Goal: Task Accomplishment & Management: Manage account settings

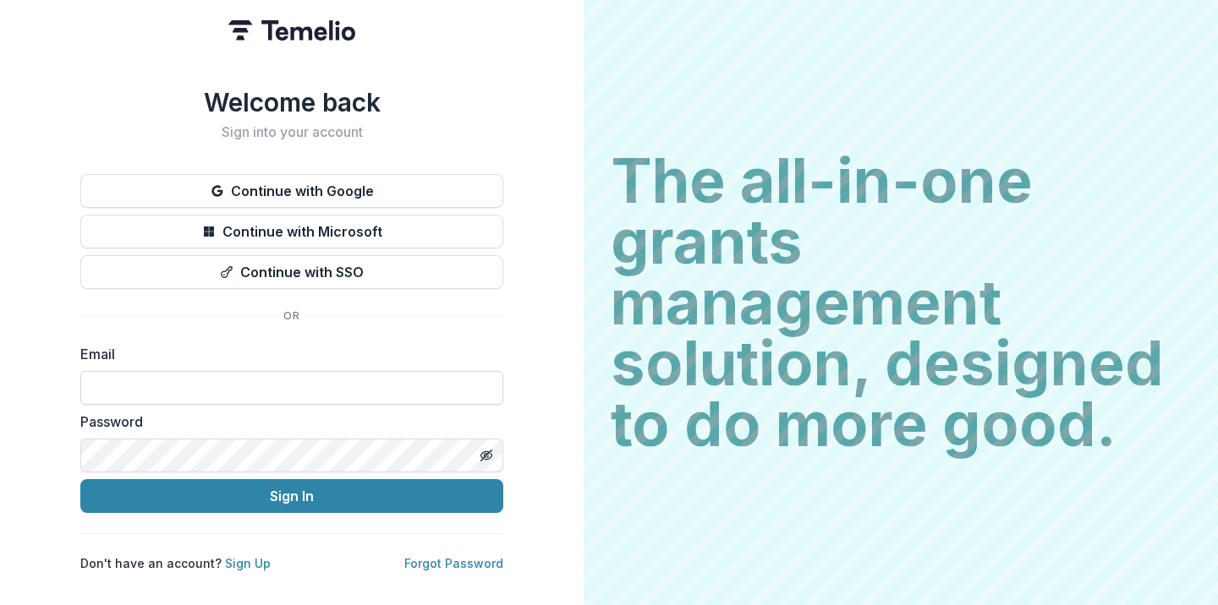
click at [333, 379] on input at bounding box center [291, 388] width 423 height 34
click at [80, 479] on button "Sign In" at bounding box center [291, 496] width 423 height 34
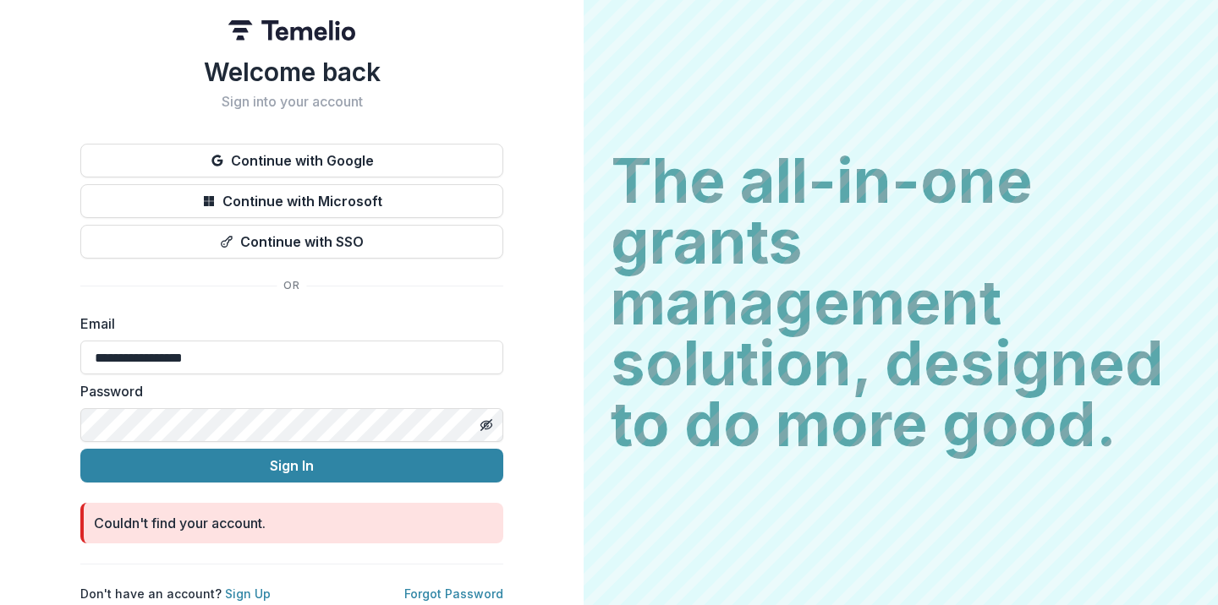
drag, startPoint x: 159, startPoint y: 358, endPoint x: 523, endPoint y: 351, distance: 364.5
click at [523, 351] on div "**********" at bounding box center [291, 302] width 583 height 605
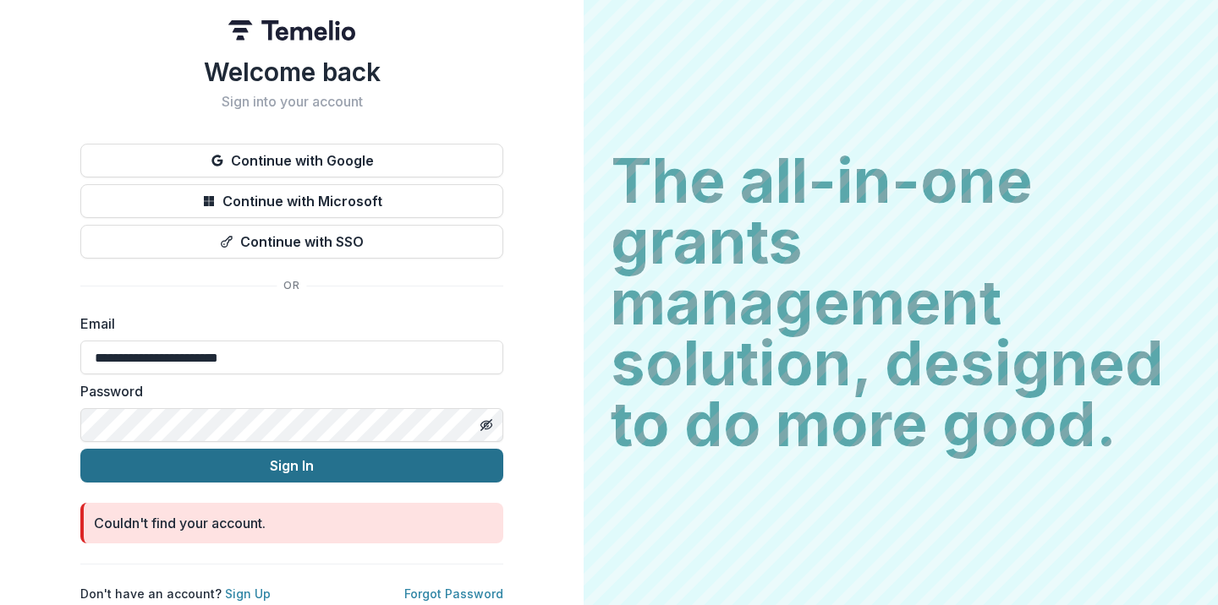
type input "**********"
click at [411, 465] on button "Sign In" at bounding box center [291, 466] width 423 height 34
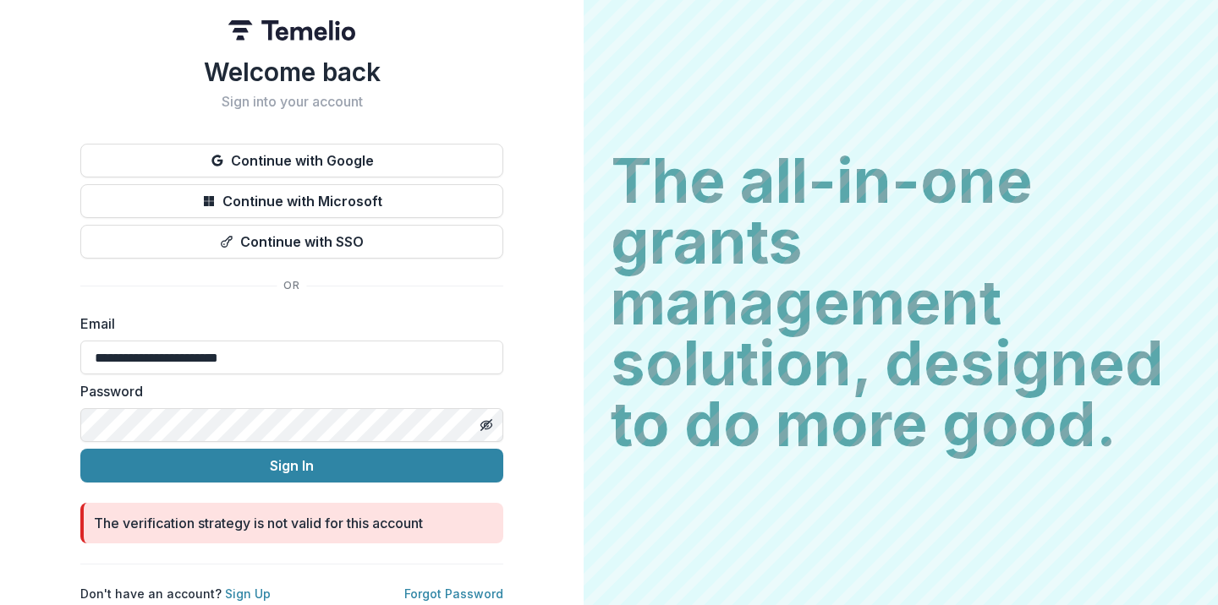
click at [31, 427] on div "**********" at bounding box center [291, 302] width 583 height 605
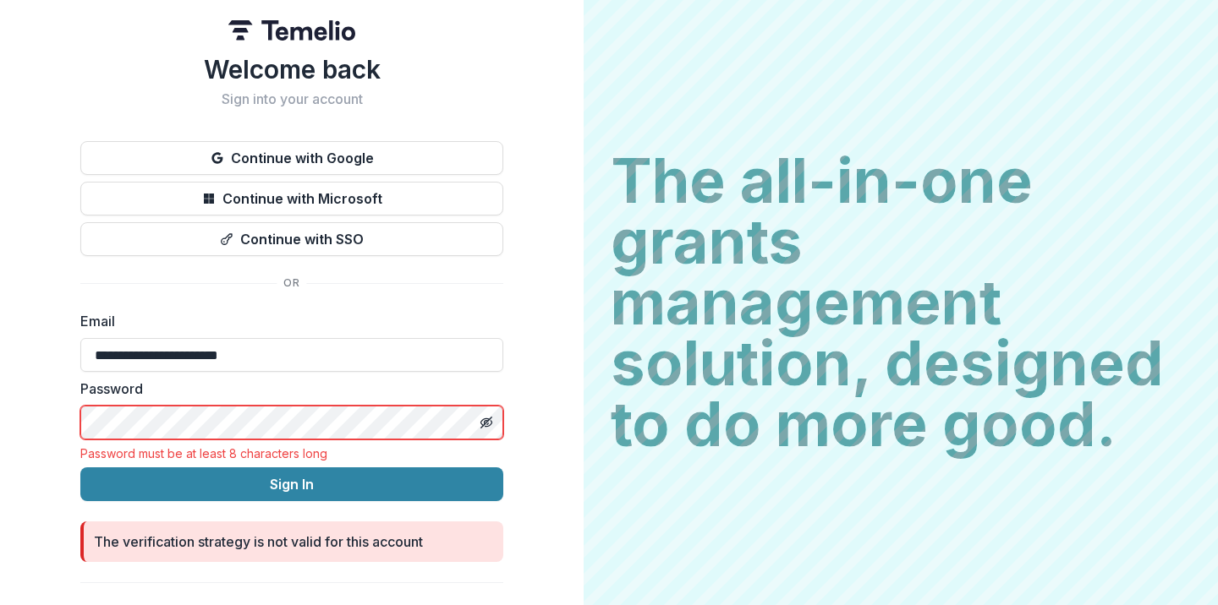
click at [80, 468] on button "Sign In" at bounding box center [291, 485] width 423 height 34
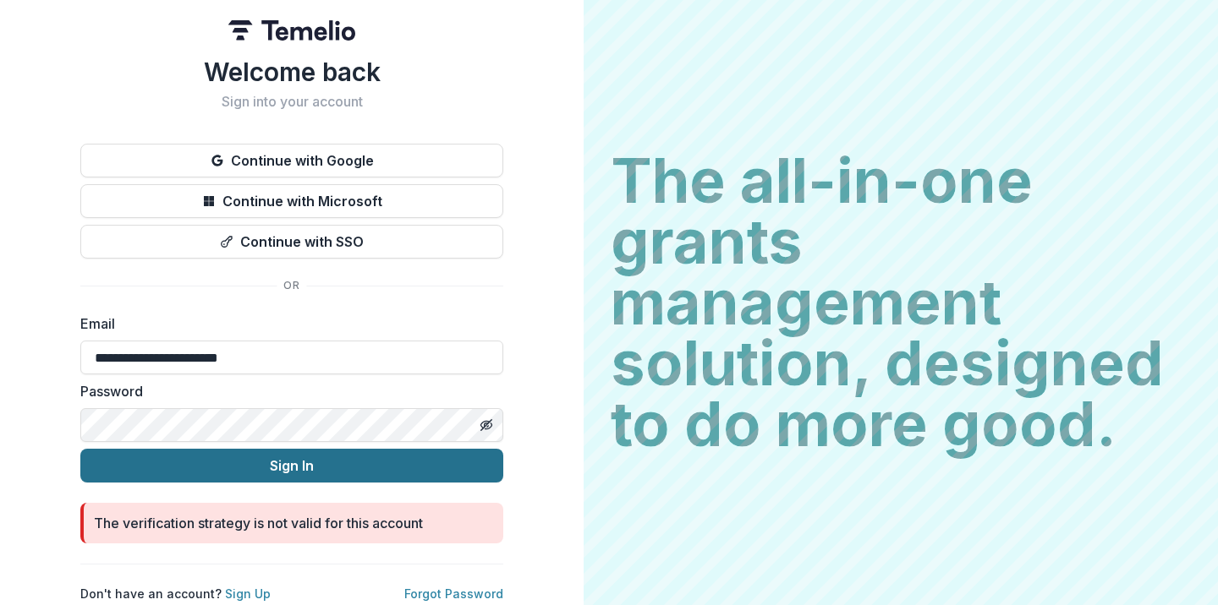
click at [250, 455] on button "Sign In" at bounding box center [291, 466] width 423 height 34
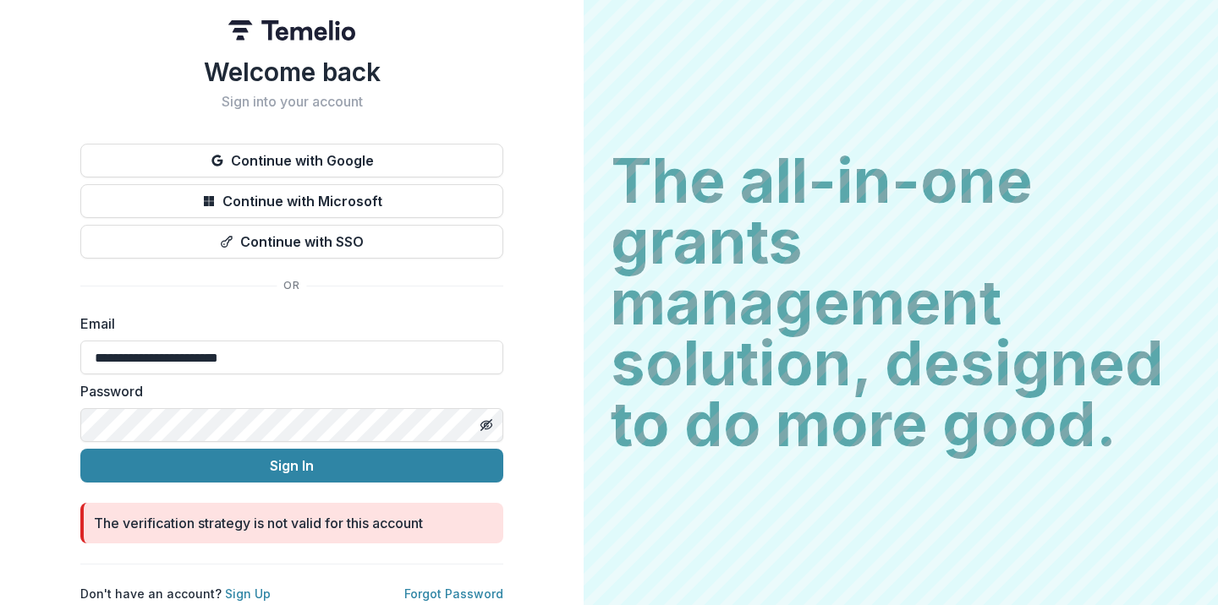
click at [50, 413] on div "**********" at bounding box center [291, 302] width 583 height 605
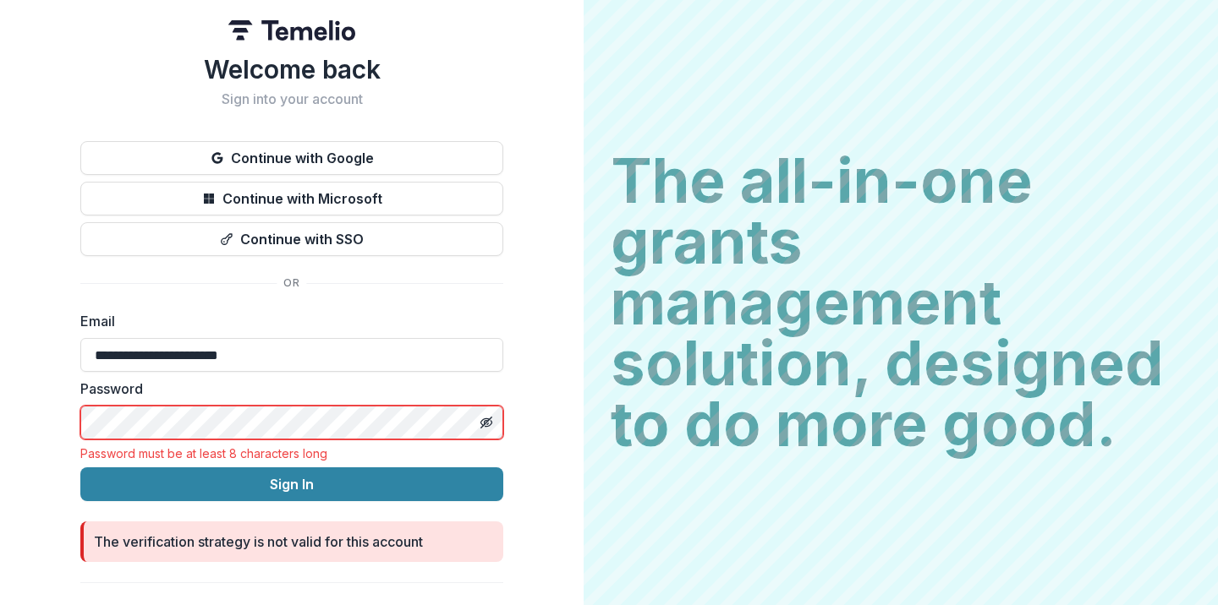
click at [80, 468] on button "Sign In" at bounding box center [291, 485] width 423 height 34
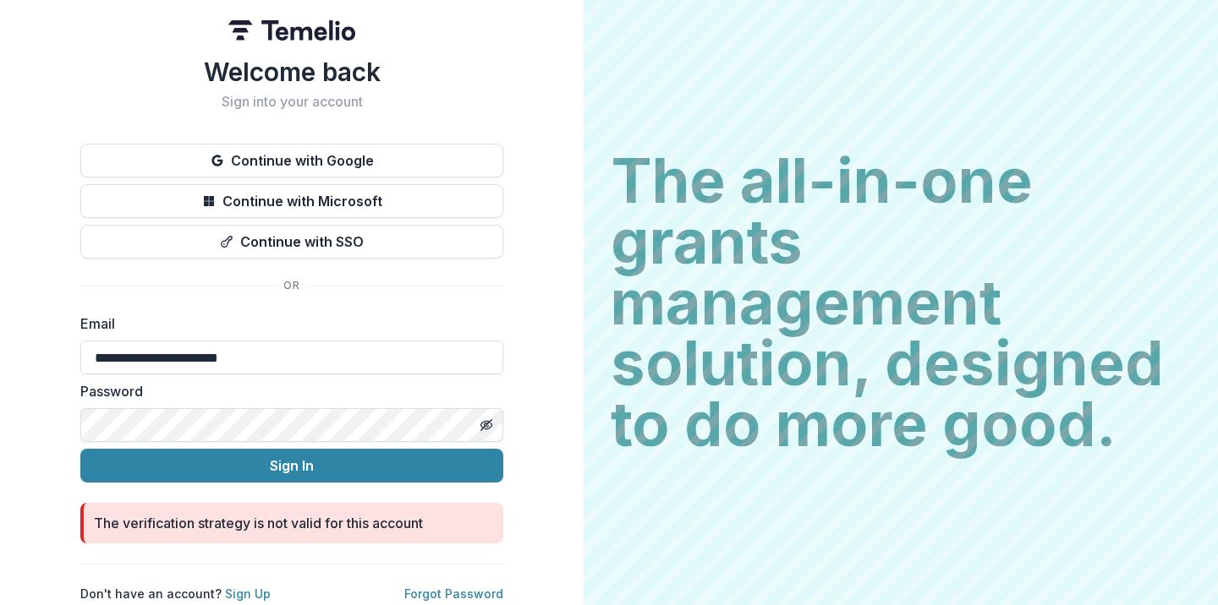
click at [80, 449] on button "Sign In" at bounding box center [291, 466] width 423 height 34
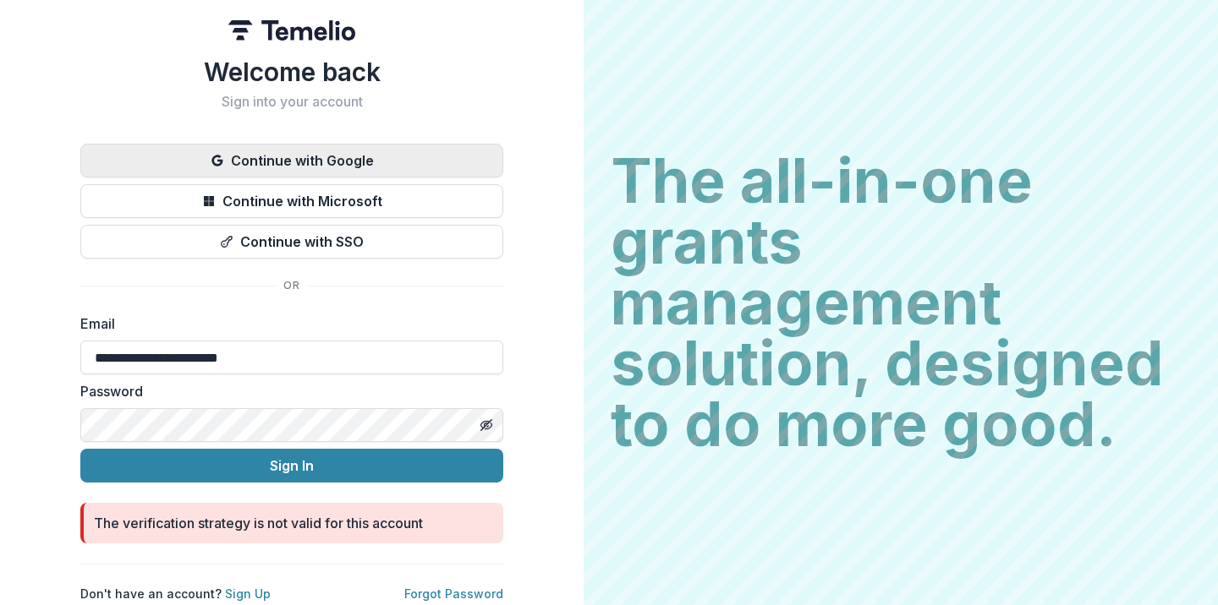
click at [366, 169] on button "Continue with Google" at bounding box center [291, 161] width 423 height 34
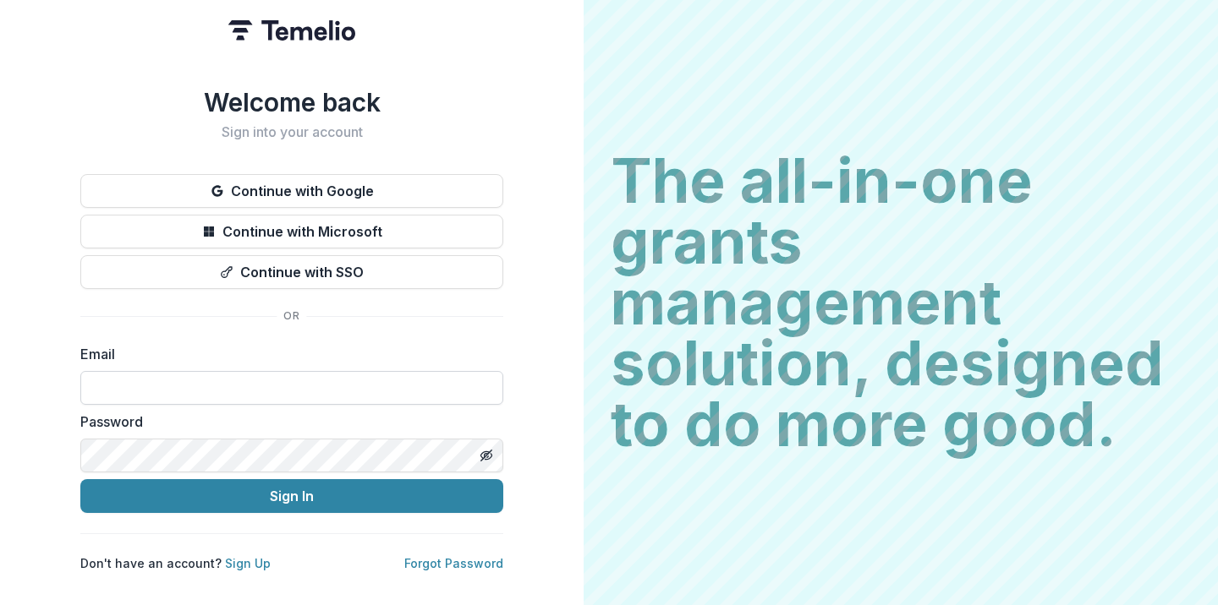
click at [402, 377] on input at bounding box center [291, 388] width 423 height 34
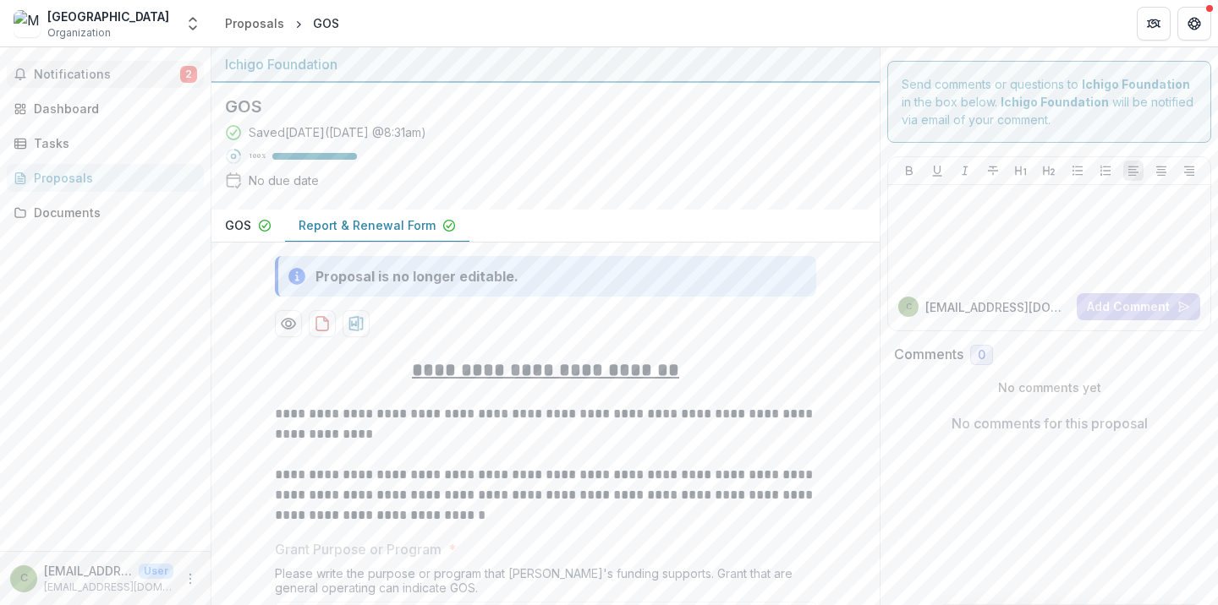
click at [103, 78] on span "Notifications" at bounding box center [107, 75] width 146 height 14
click at [131, 111] on div "Dashboard" at bounding box center [112, 109] width 156 height 18
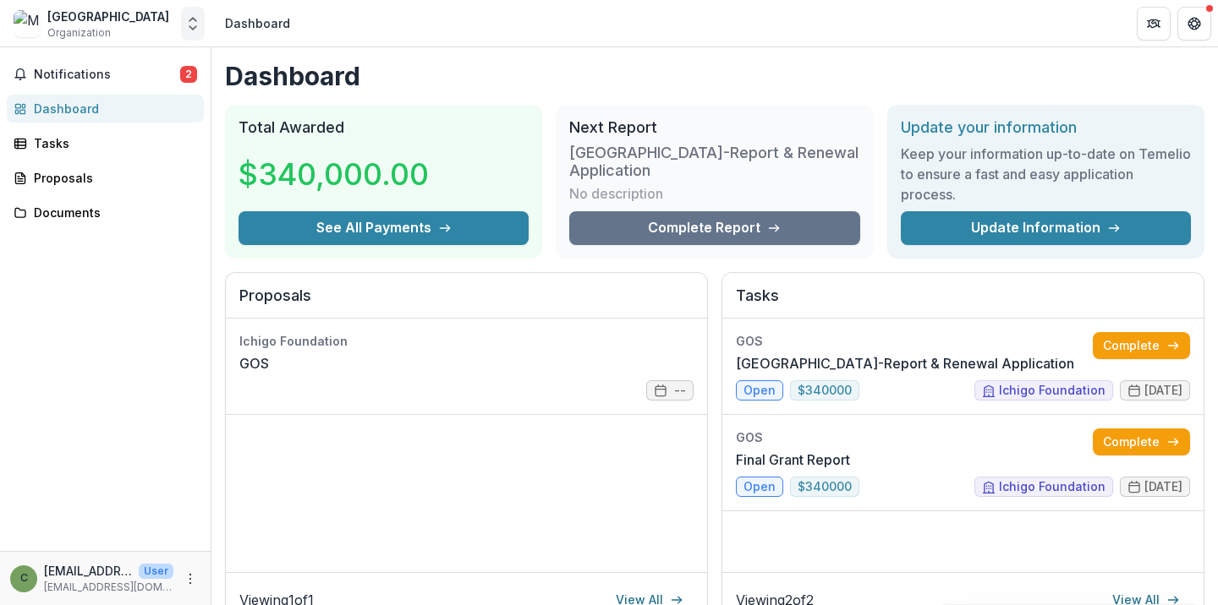
click at [194, 30] on icon "Open entity switcher" at bounding box center [192, 23] width 17 height 17
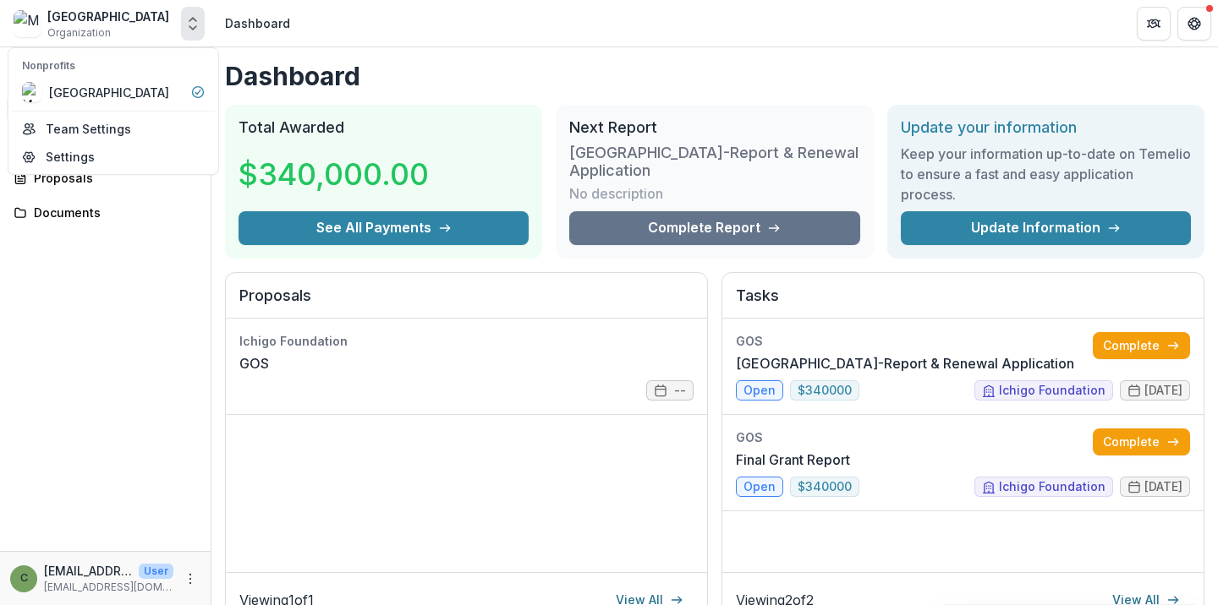
click at [720, 21] on header "Dashboard" at bounding box center [714, 23] width 1006 height 47
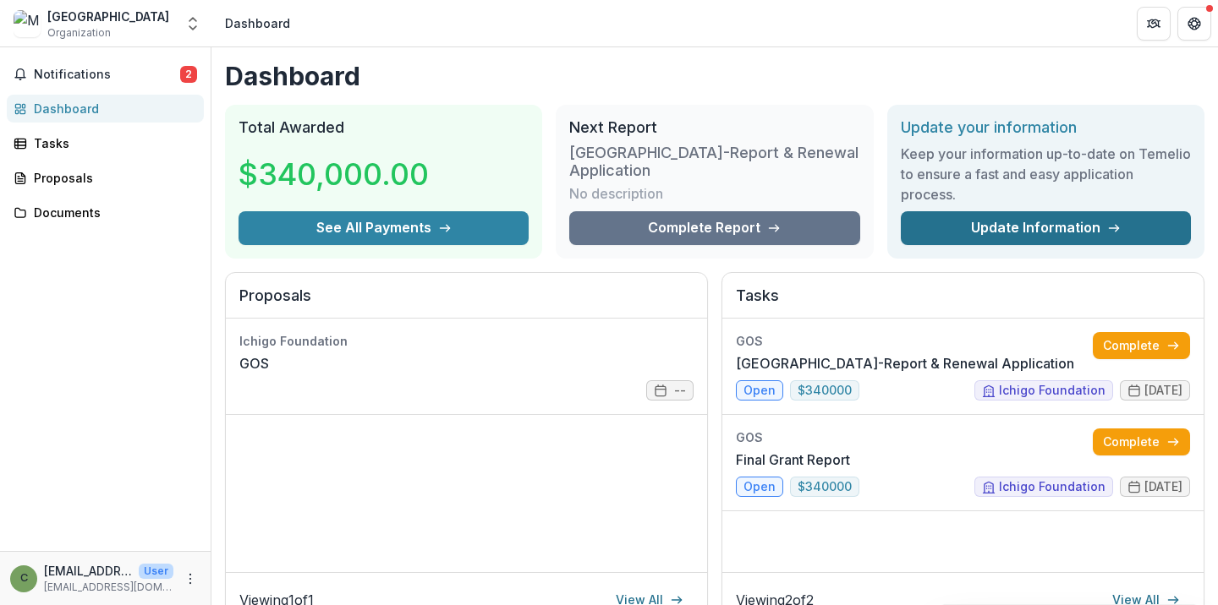
click at [1083, 226] on link "Update Information" at bounding box center [1046, 228] width 290 height 34
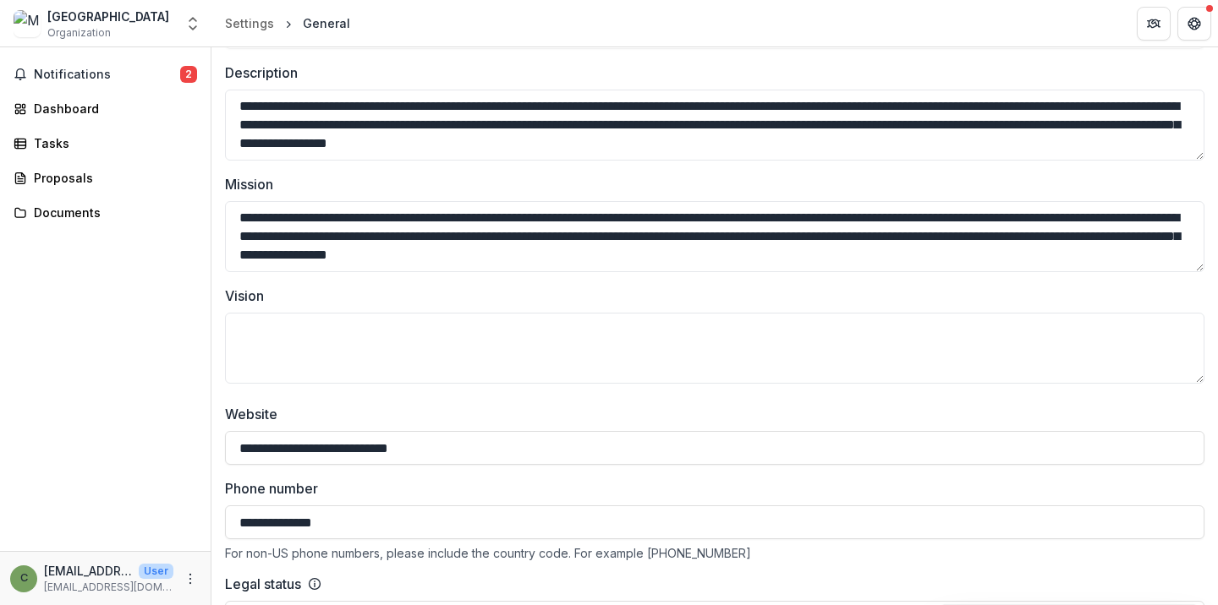
scroll to position [240, 0]
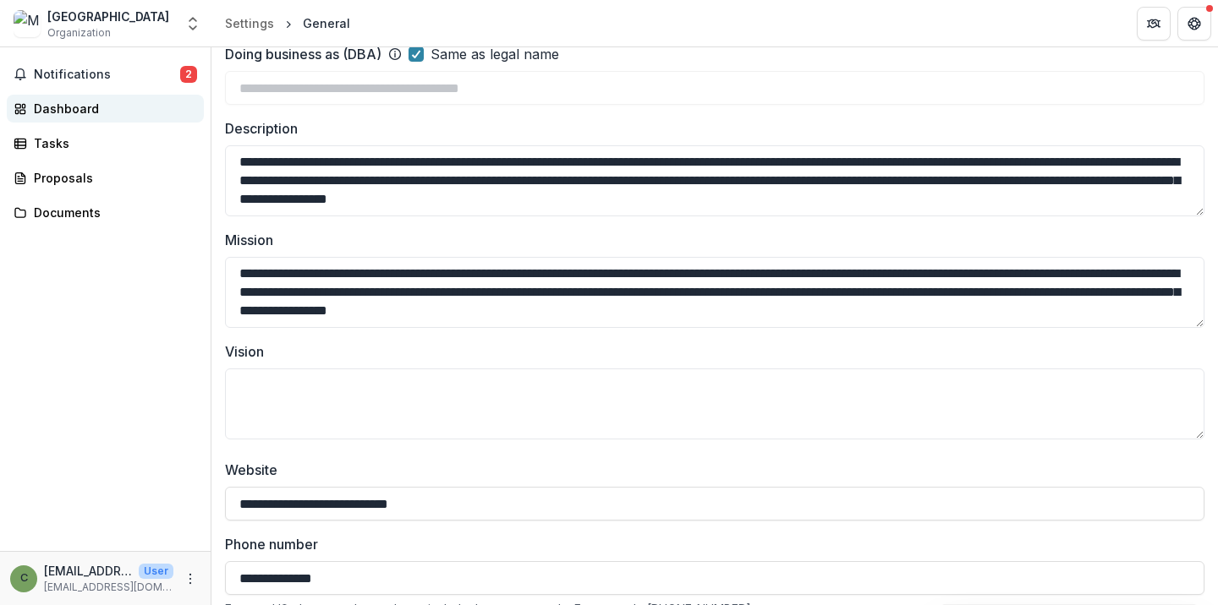
click at [110, 112] on div "Dashboard" at bounding box center [112, 109] width 156 height 18
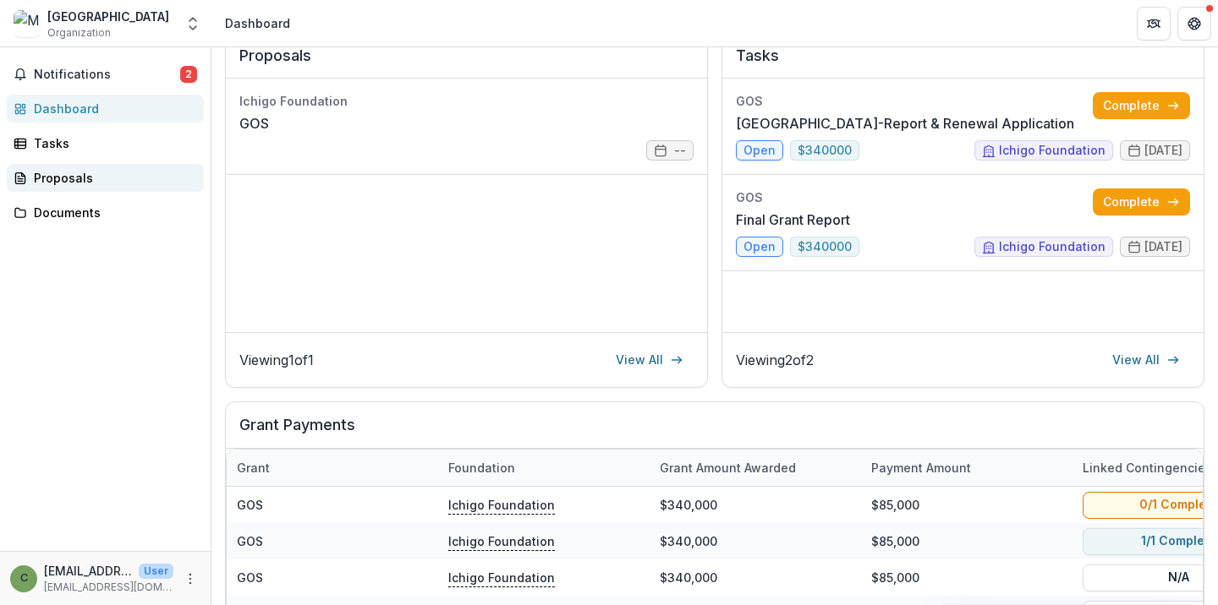
click at [101, 180] on div "Proposals" at bounding box center [112, 178] width 156 height 18
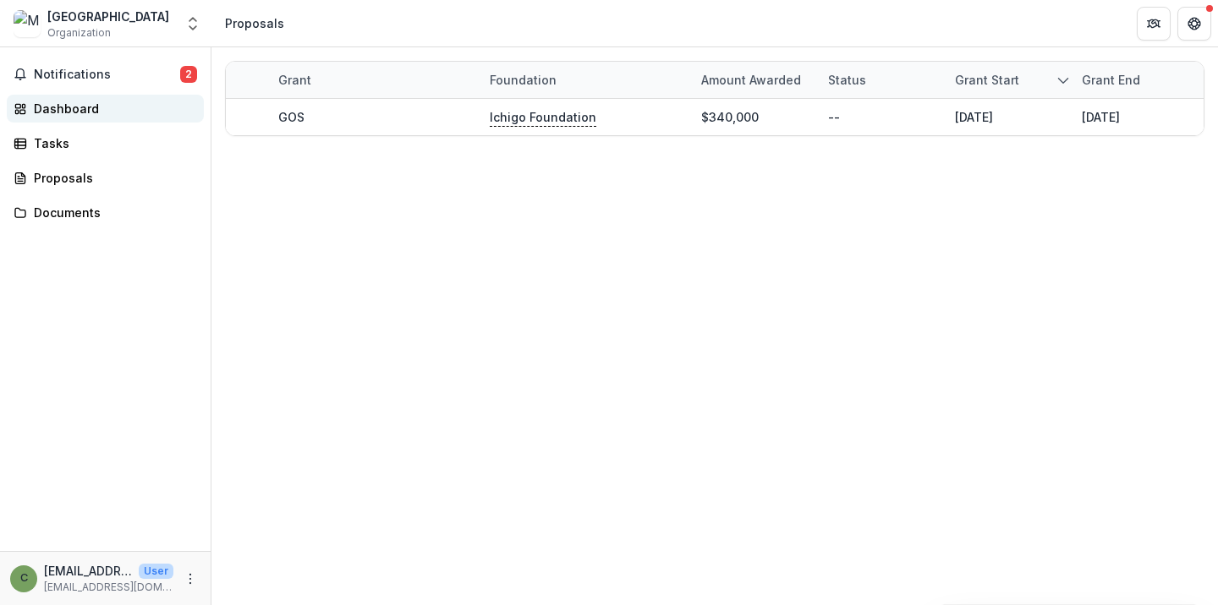
click at [96, 102] on div "Dashboard" at bounding box center [112, 109] width 156 height 18
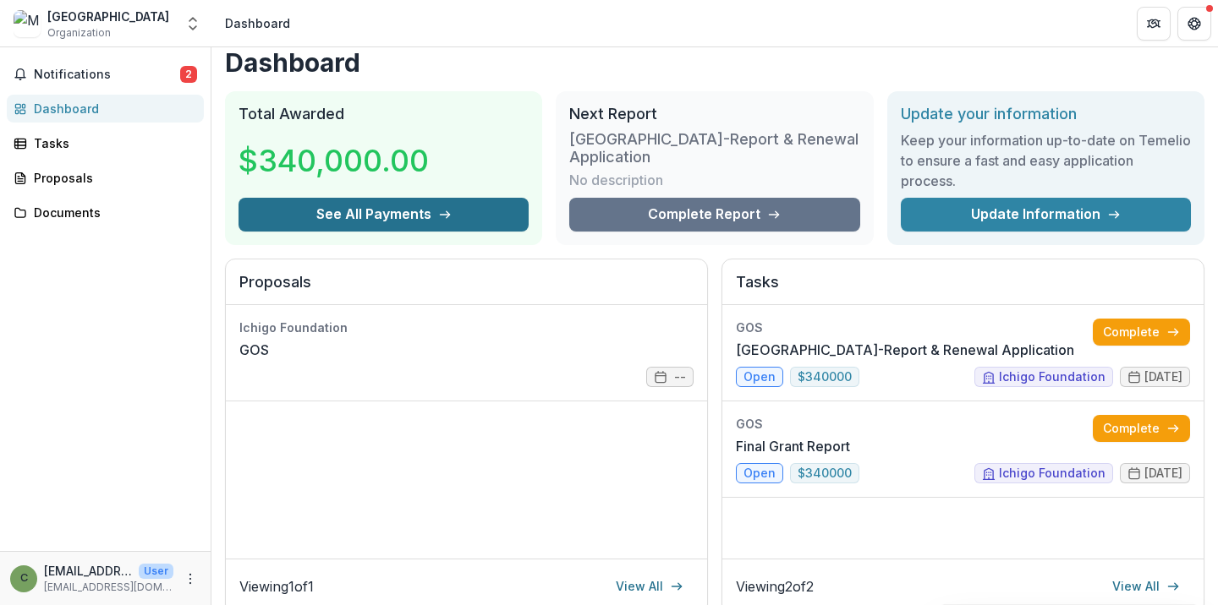
click at [394, 218] on button "See All Payments" at bounding box center [383, 215] width 290 height 34
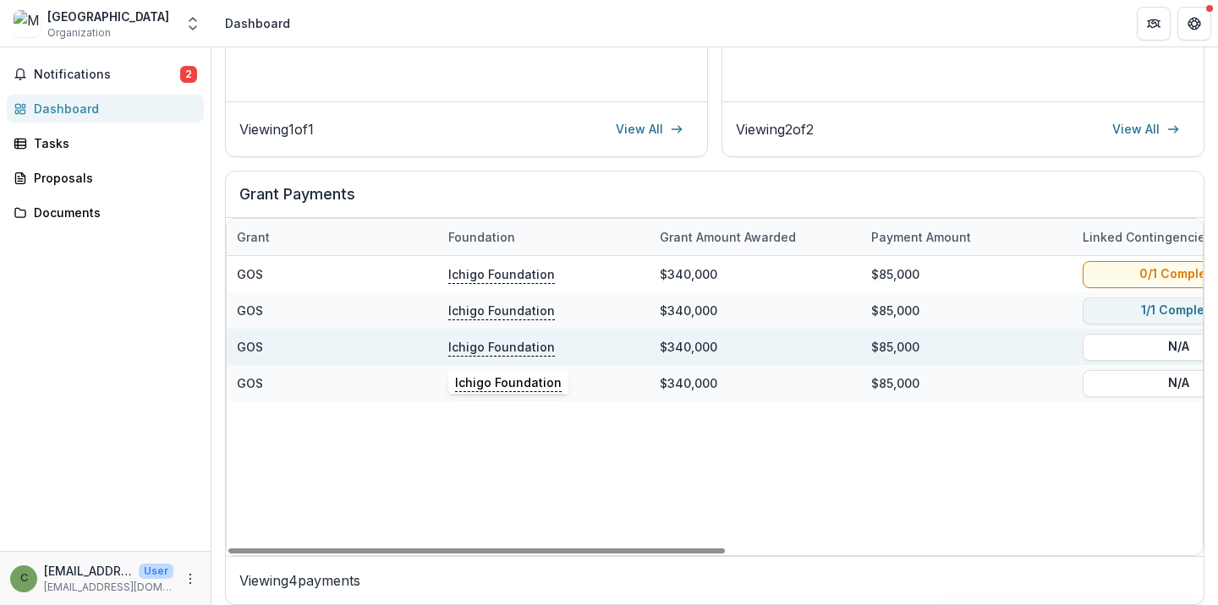
click at [465, 348] on p "Ichigo Foundation" at bounding box center [501, 346] width 107 height 19
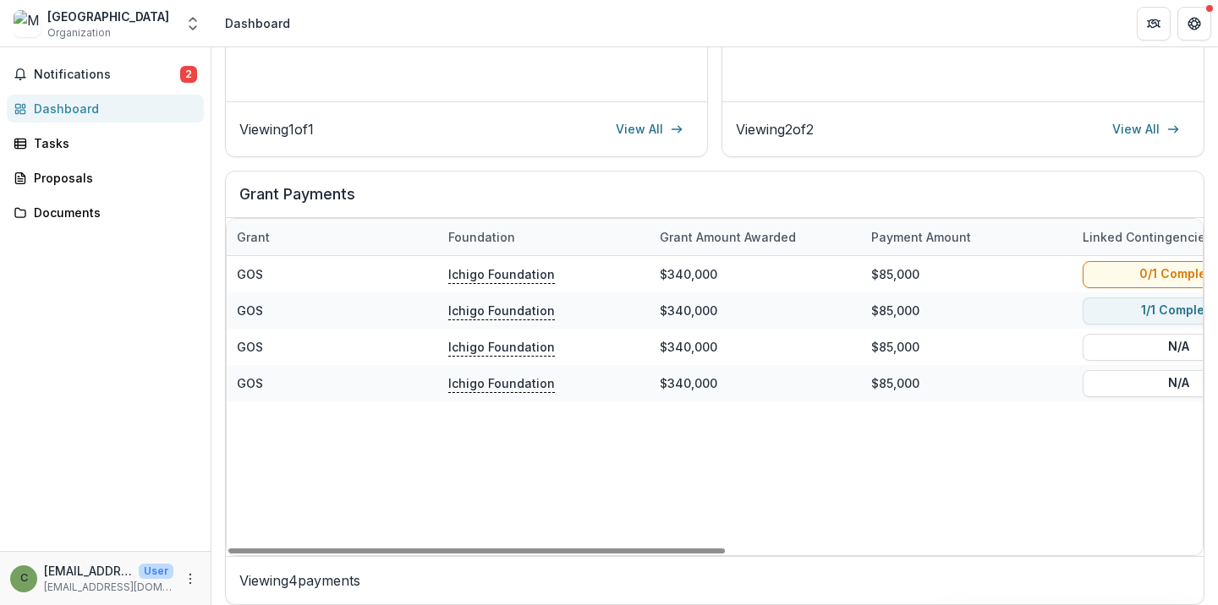
click at [586, 487] on div "GOS Ichigo Foundation $340,000 $85,000 0/1 Complete 12/31/2026 10/01/2023 10/01…" at bounding box center [1178, 405] width 1903 height 299
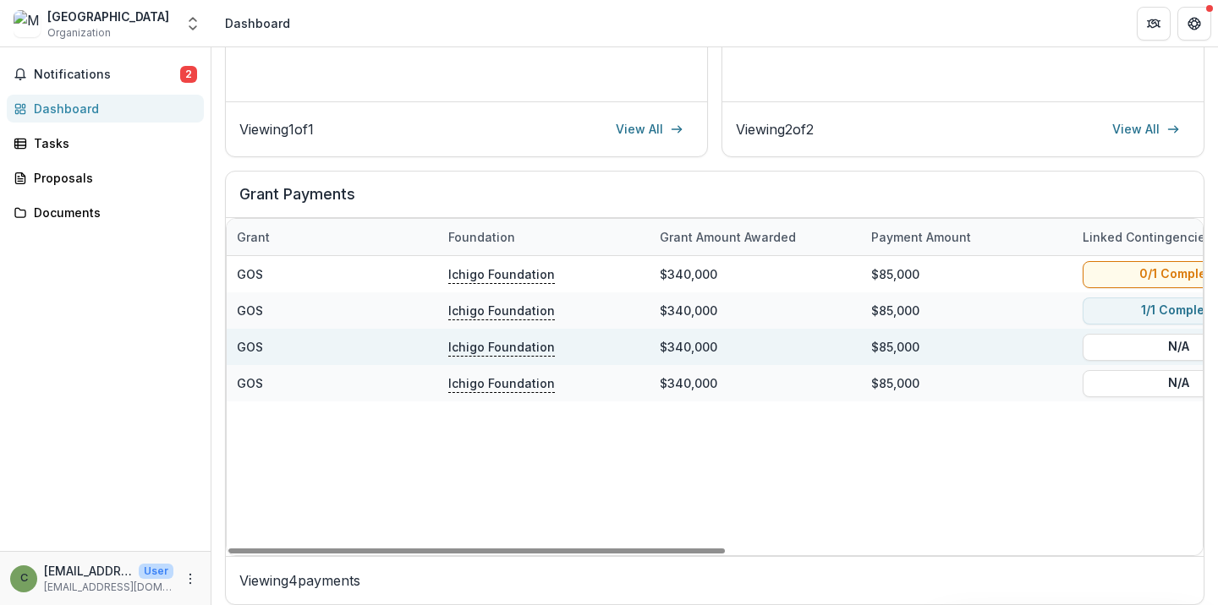
click at [254, 350] on link "GOS" at bounding box center [250, 347] width 26 height 14
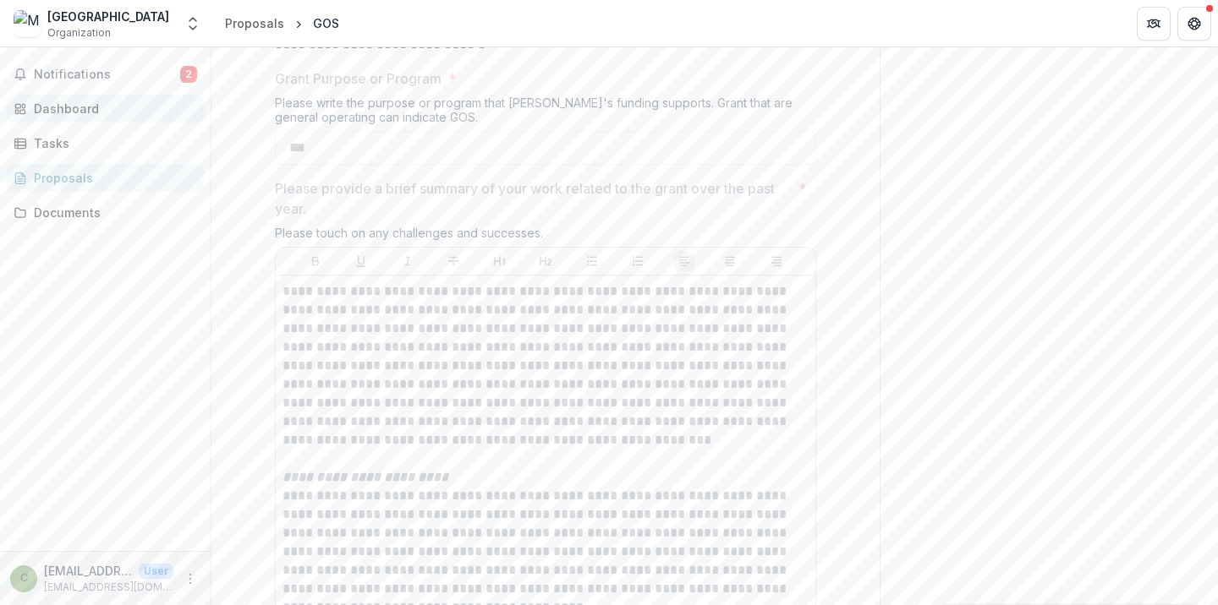
click at [110, 104] on div "Dashboard" at bounding box center [112, 109] width 156 height 18
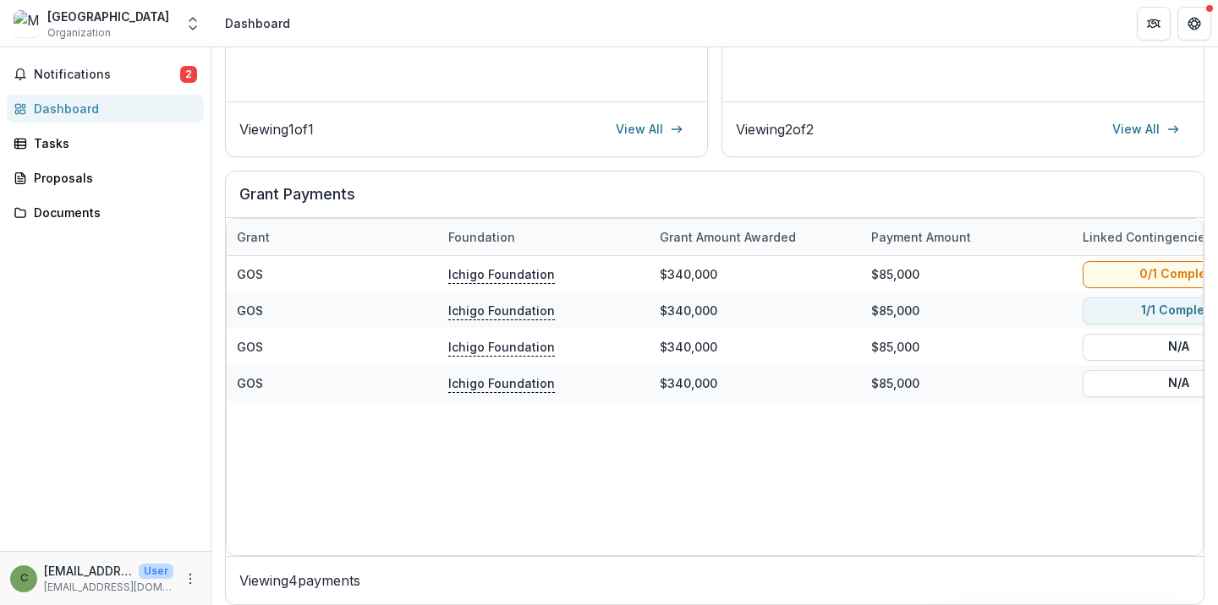
click at [133, 23] on div "Mount Tamalpais College" at bounding box center [108, 17] width 122 height 18
click at [74, 65] on button "Notifications 2" at bounding box center [105, 74] width 197 height 27
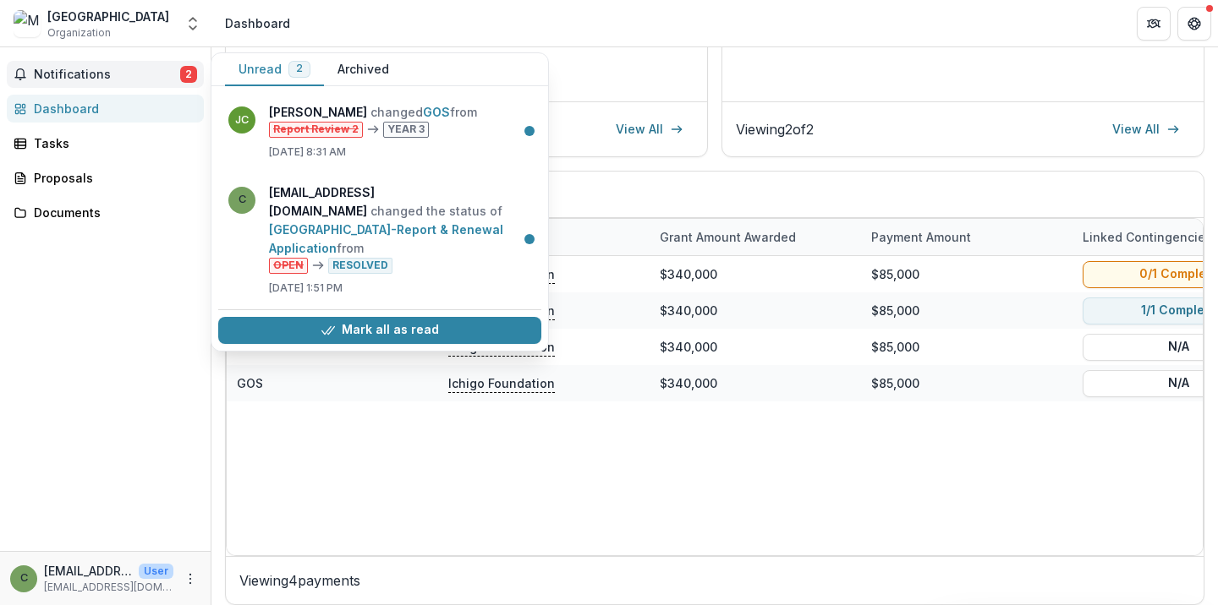
click at [363, 66] on button "Archived" at bounding box center [363, 69] width 79 height 33
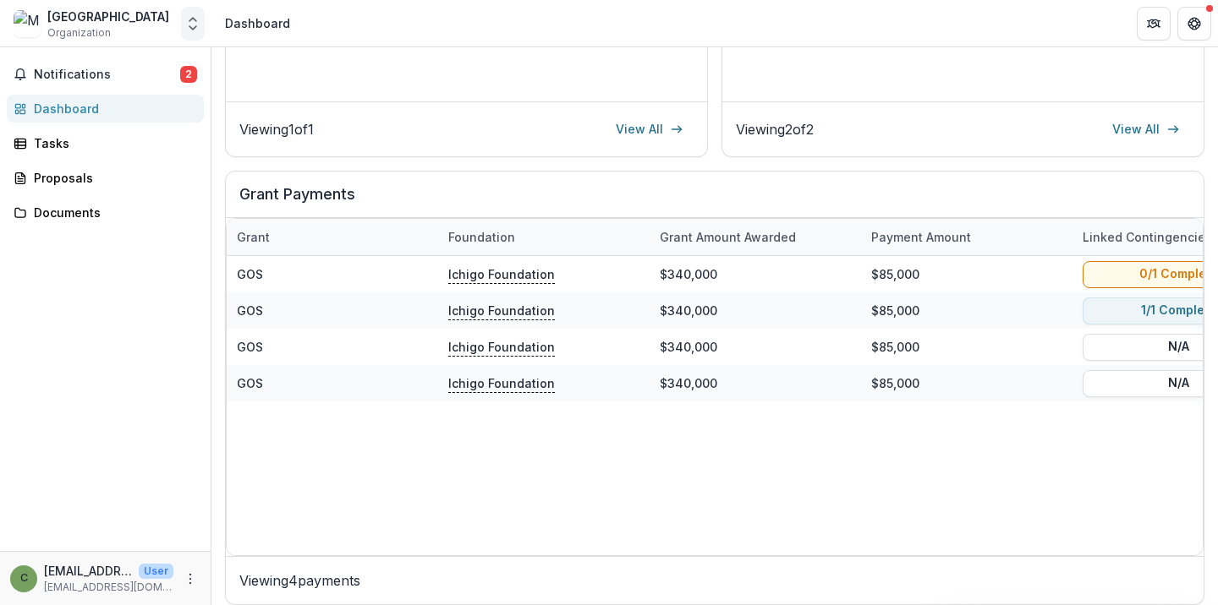
click at [191, 21] on icon "Open entity switcher" at bounding box center [192, 23] width 17 height 17
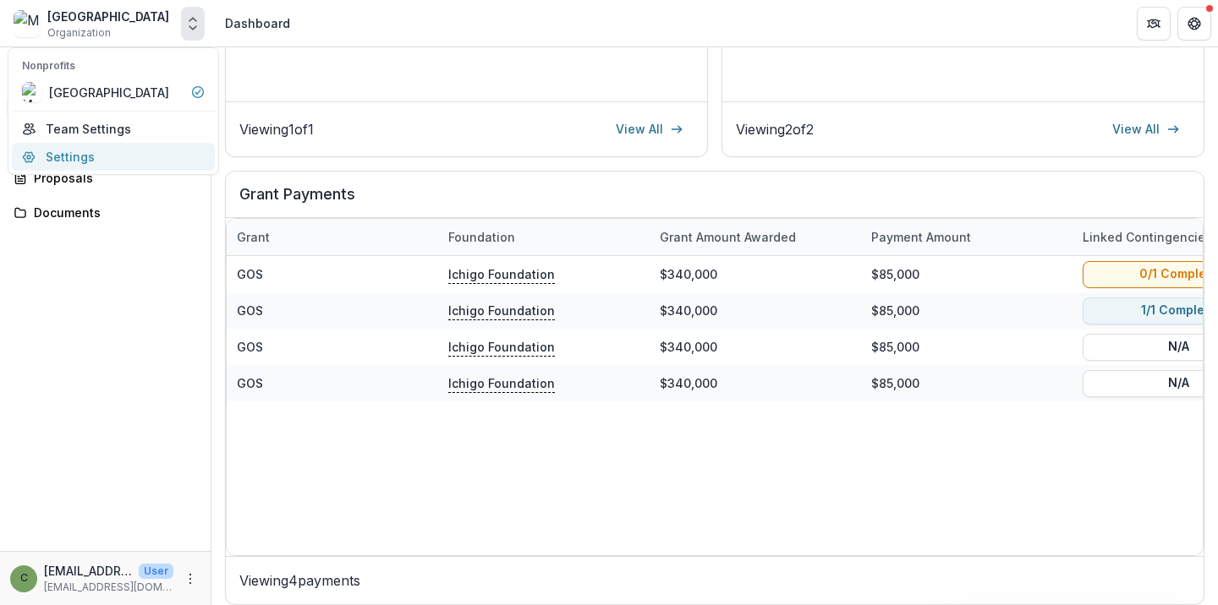
click at [106, 147] on link "Settings" at bounding box center [113, 157] width 203 height 28
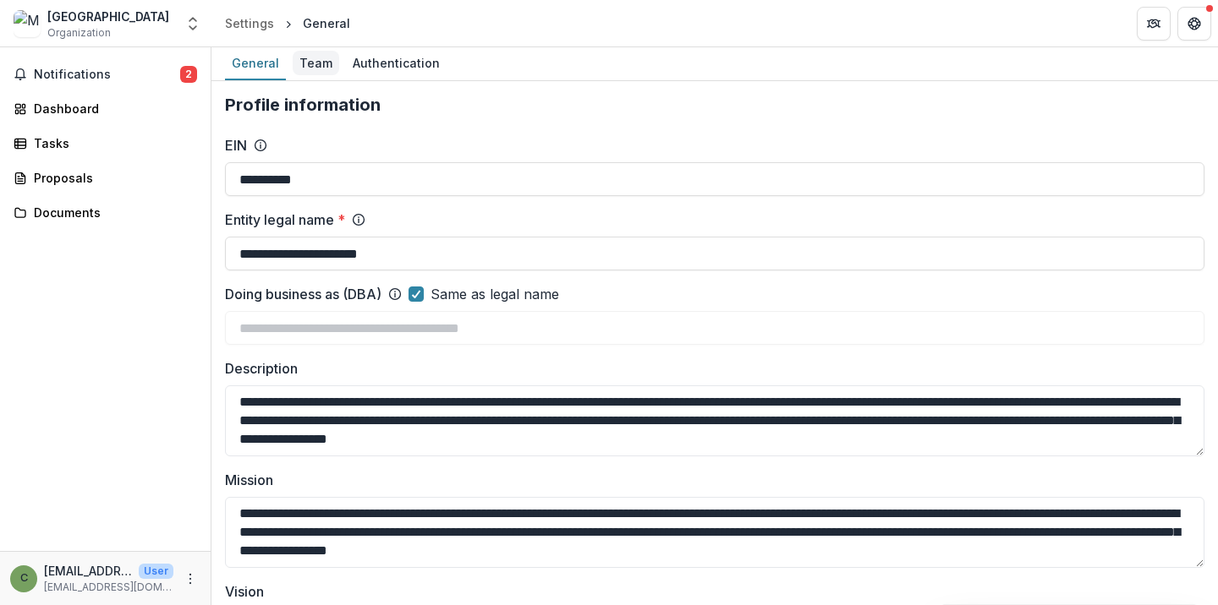
click at [313, 66] on div "Team" at bounding box center [316, 63] width 47 height 25
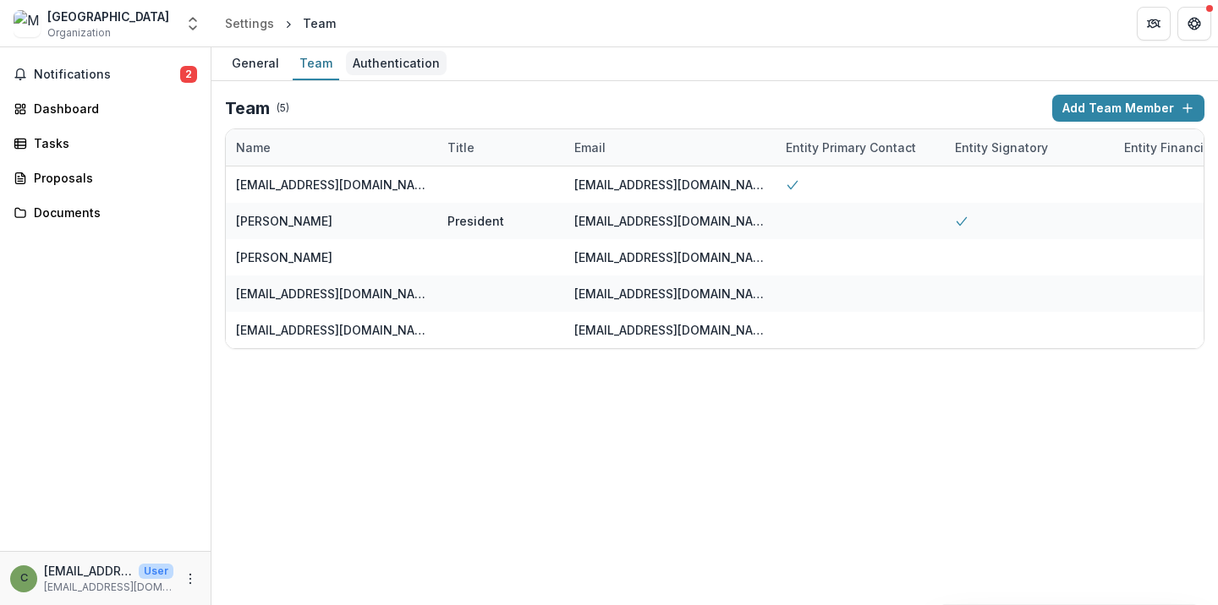
click at [389, 51] on div "Authentication" at bounding box center [396, 63] width 101 height 25
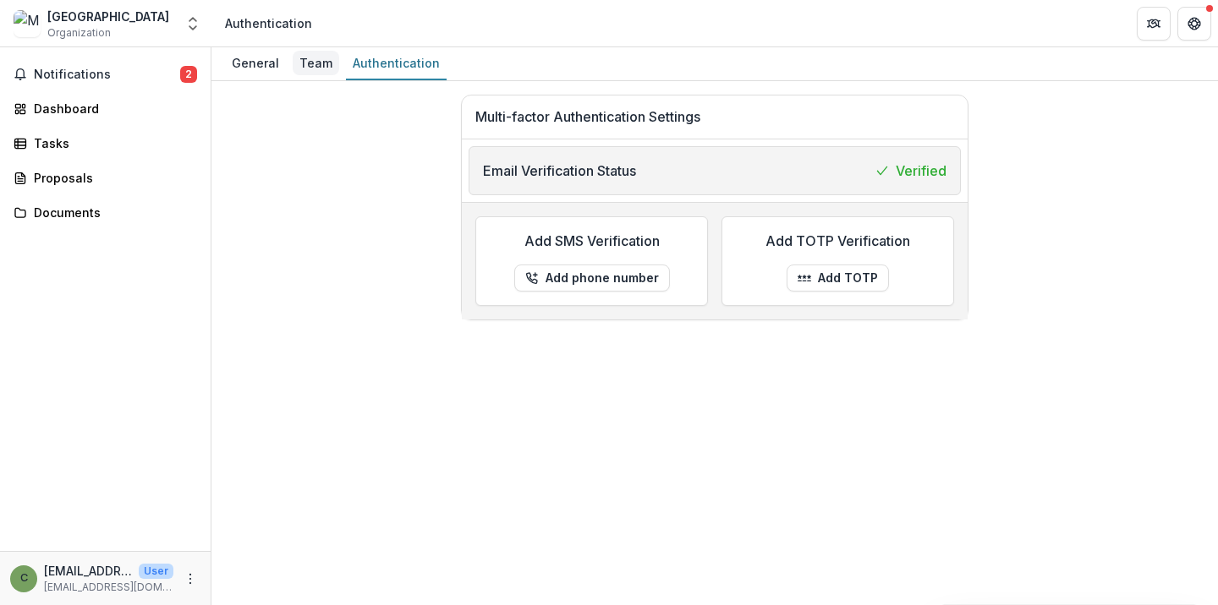
click at [326, 66] on div "Team" at bounding box center [316, 63] width 47 height 25
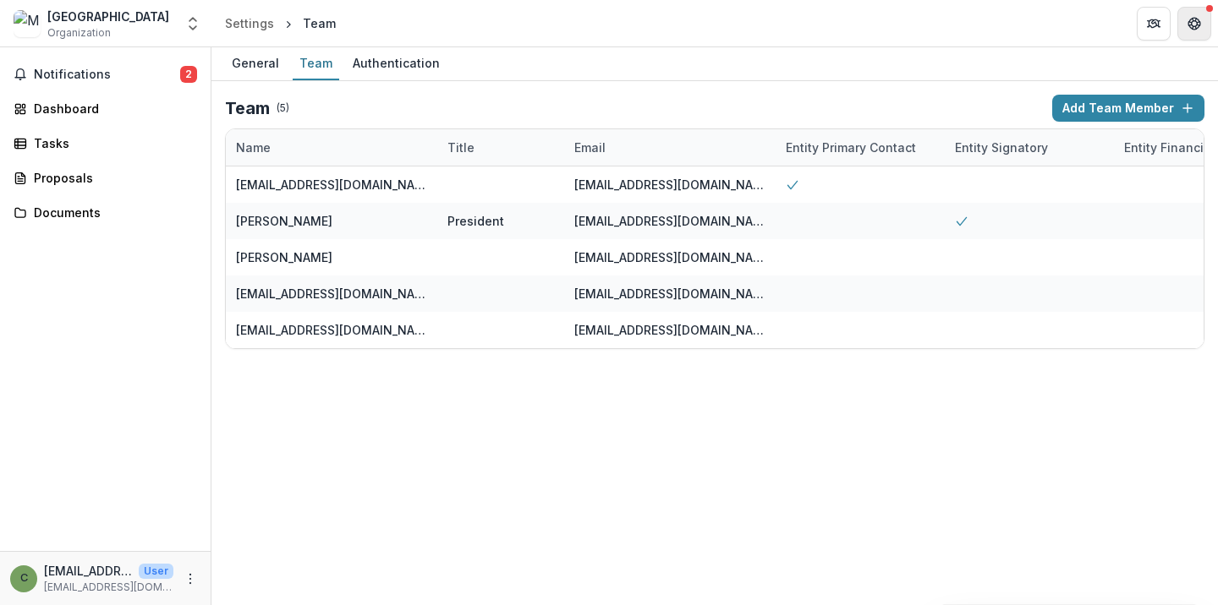
click at [1191, 25] on icon "Get Help" at bounding box center [1194, 24] width 14 height 14
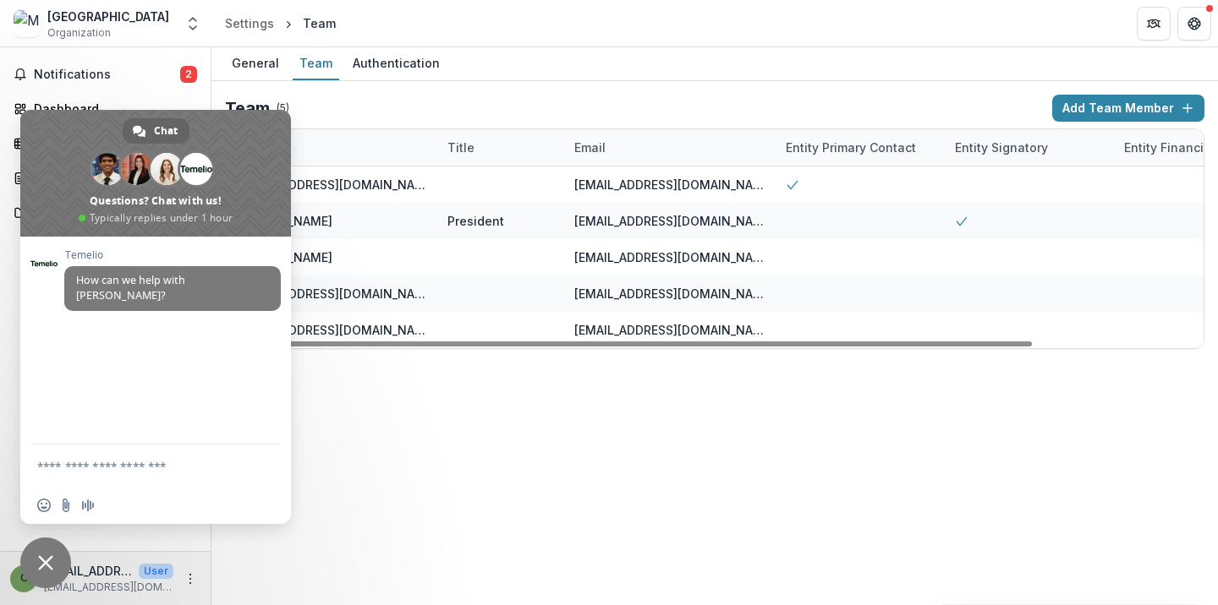
click at [301, 527] on div "General Team Authentication Team ( 5 ) Add Team Member Name Title Email Entity …" at bounding box center [714, 326] width 1006 height 558
